Goal: Transaction & Acquisition: Book appointment/travel/reservation

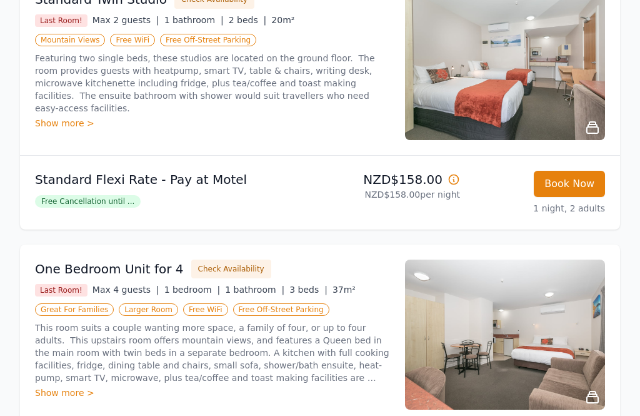
scroll to position [253, 0]
click at [116, 195] on span "Free Cancellation until ..." at bounding box center [88, 201] width 106 height 13
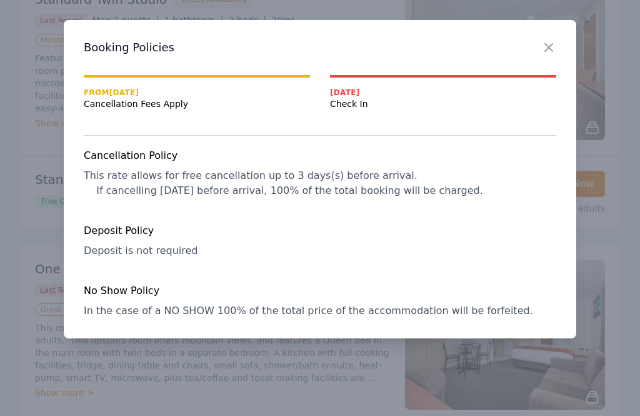
click at [549, 48] on icon "button" at bounding box center [549, 48] width 8 height 8
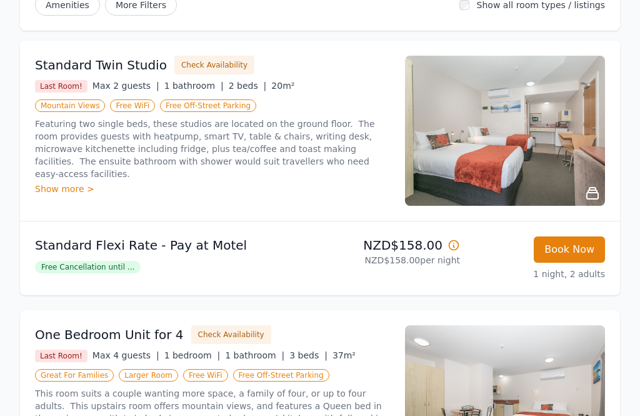
scroll to position [186, 0]
click at [86, 183] on div "Show more >" at bounding box center [212, 189] width 355 height 13
click at [89, 169] on div "Close Standard Twin Studio Mountain Views Free WiFi Free Off-Street Parking Fea…" at bounding box center [320, 111] width 487 height 174
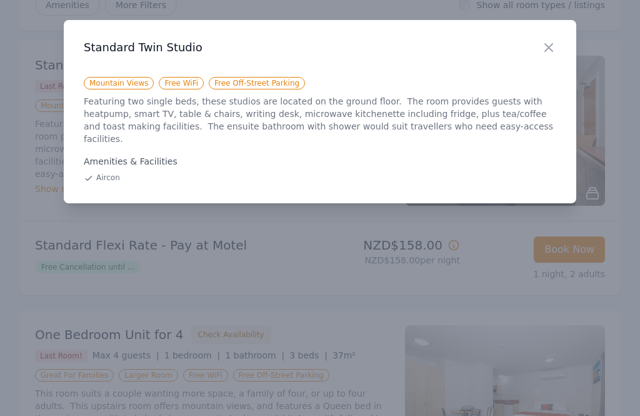
click at [548, 47] on icon "button" at bounding box center [549, 48] width 8 height 8
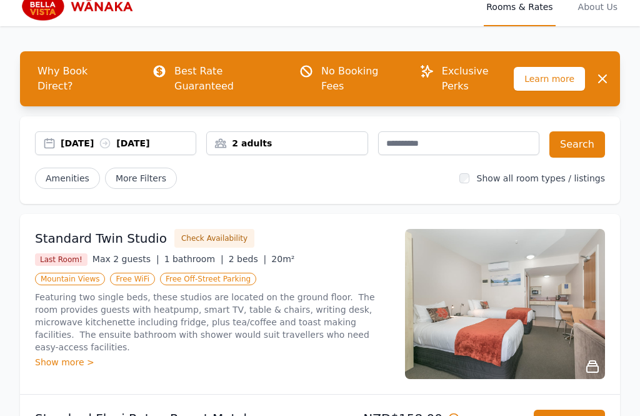
scroll to position [0, 0]
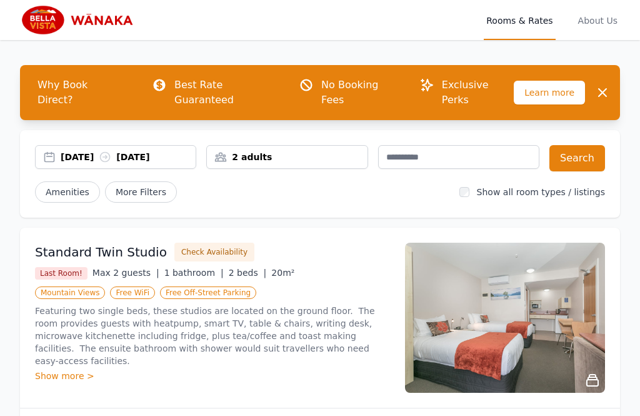
click at [448, 84] on p "Exclusive Perks" at bounding box center [478, 93] width 72 height 30
click at [78, 370] on div "Show more >" at bounding box center [212, 376] width 355 height 13
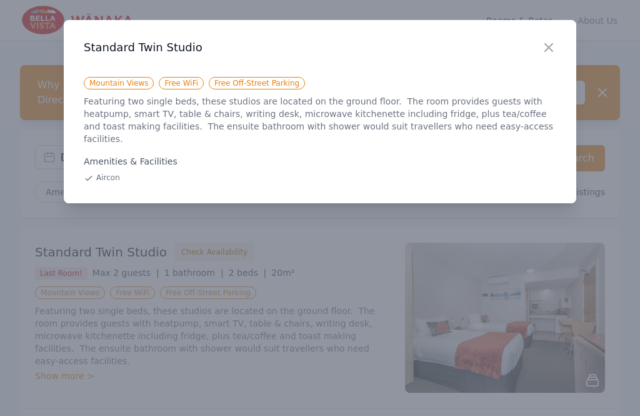
click at [553, 44] on icon "button" at bounding box center [549, 47] width 15 height 15
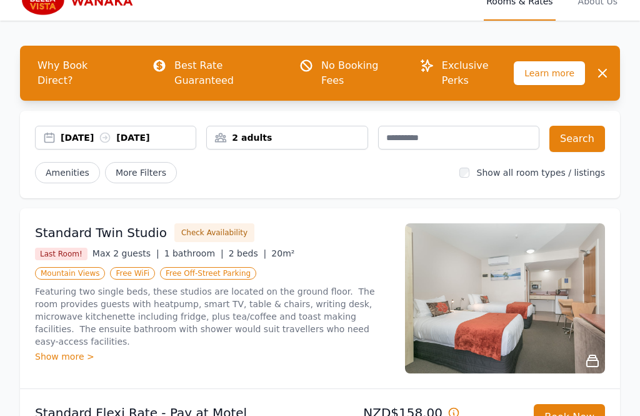
scroll to position [34, 0]
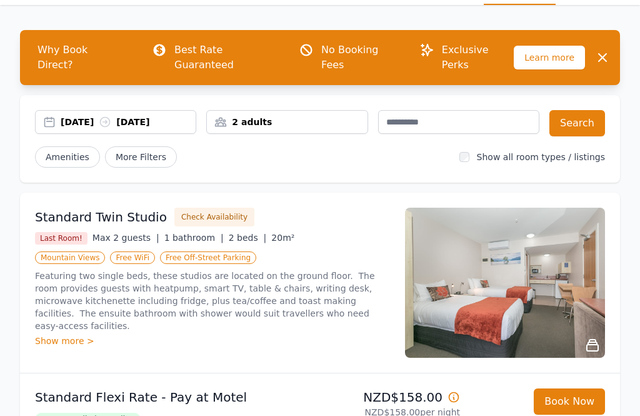
click at [204, 208] on button "Check Availability" at bounding box center [214, 217] width 80 height 19
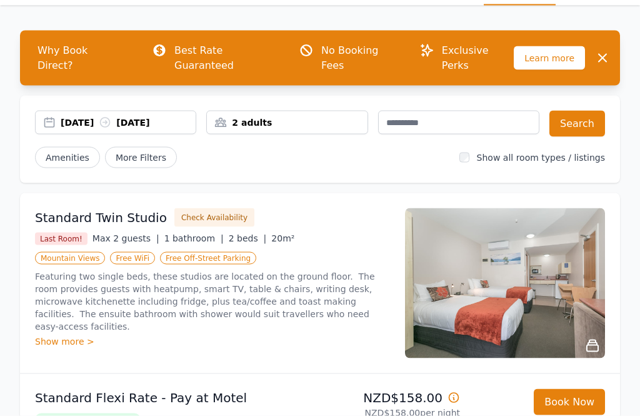
scroll to position [35, 0]
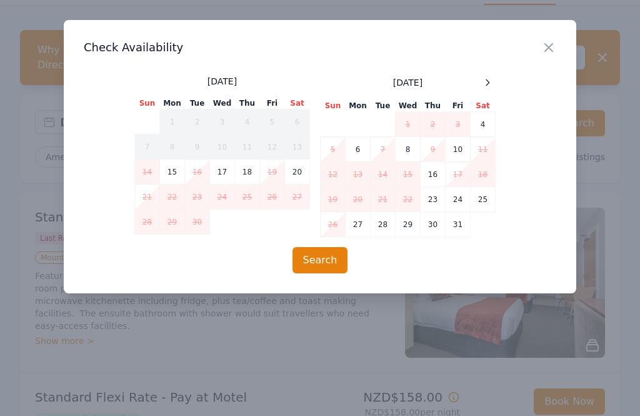
click at [173, 171] on td "15" at bounding box center [172, 171] width 25 height 25
click at [319, 258] on button "Search" at bounding box center [321, 260] width 56 height 26
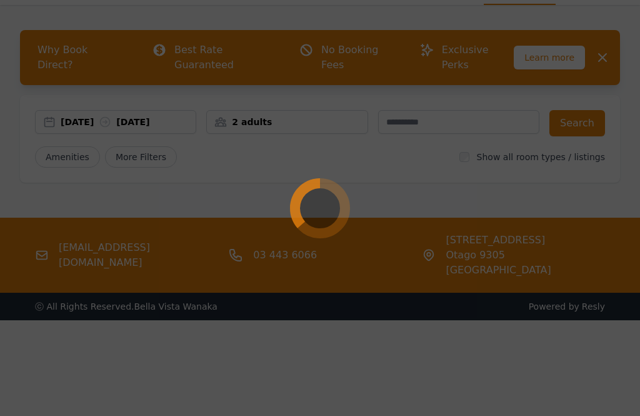
click at [604, 44] on div at bounding box center [320, 208] width 640 height 416
click at [433, 346] on div at bounding box center [320, 208] width 640 height 416
